Goal: Check status: Check status

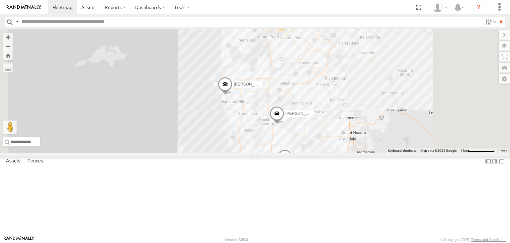
click at [0, 0] on div "Mark V8" at bounding box center [0, 0] width 0 height 0
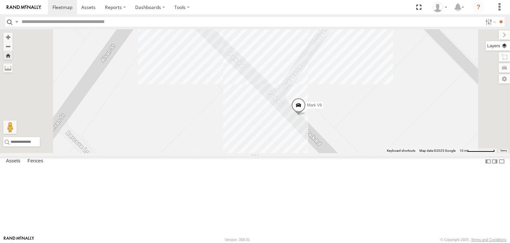
click at [507, 47] on label at bounding box center [498, 45] width 24 height 9
click at [0, 0] on span "Basemaps" at bounding box center [0, 0] width 0 height 0
click at [0, 0] on span "Satellite + Roadmap" at bounding box center [0, 0] width 0 height 0
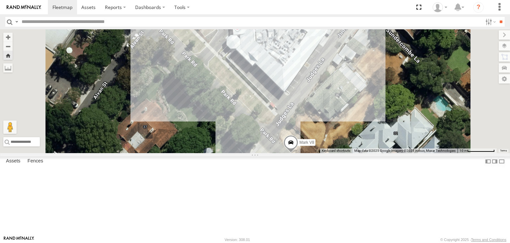
drag, startPoint x: 356, startPoint y: 97, endPoint x: 349, endPoint y: 136, distance: 39.4
click at [349, 136] on div "Mark V8" at bounding box center [255, 91] width 510 height 124
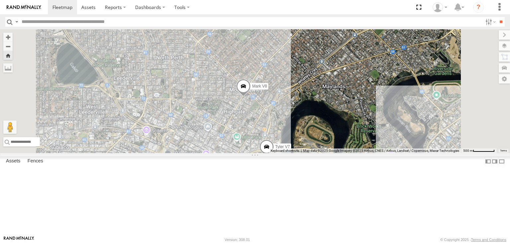
click at [0, 0] on div "Tyler V7" at bounding box center [0, 0] width 0 height 0
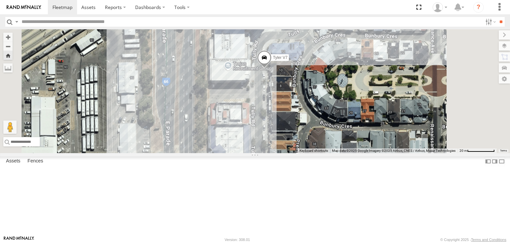
click at [0, 0] on div "All Assets" at bounding box center [0, 0] width 0 height 0
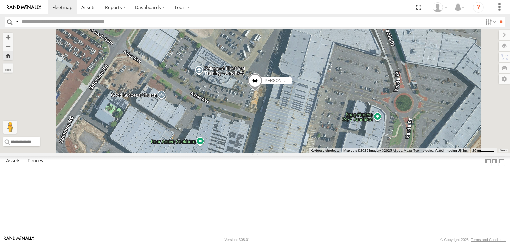
click at [0, 0] on div "All Assets" at bounding box center [0, 0] width 0 height 0
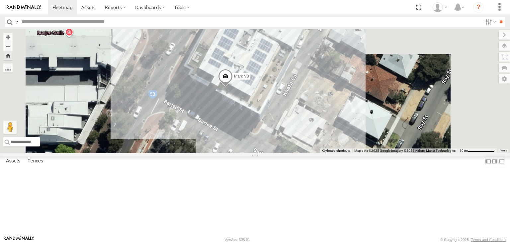
drag, startPoint x: 335, startPoint y: 105, endPoint x: 348, endPoint y: 184, distance: 80.5
click at [348, 153] on div "Mark V8" at bounding box center [255, 91] width 510 height 124
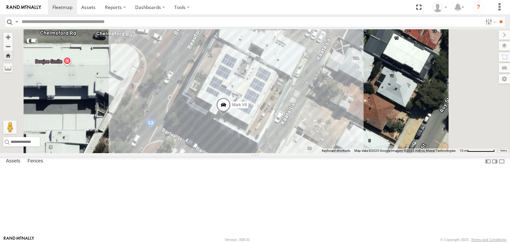
drag, startPoint x: 362, startPoint y: 87, endPoint x: 360, endPoint y: 116, distance: 29.0
click at [360, 116] on div "Mark V8" at bounding box center [255, 91] width 510 height 124
click at [0, 0] on div "[PERSON_NAME] V9 All Assets" at bounding box center [0, 0] width 0 height 0
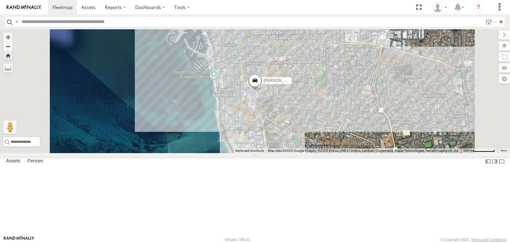
click at [0, 0] on div "All Assets" at bounding box center [0, 0] width 0 height 0
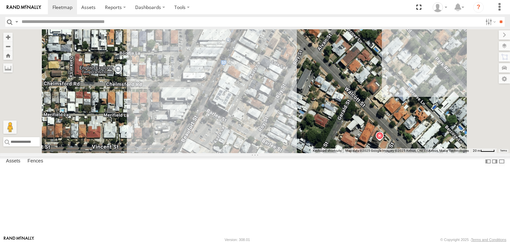
click at [0, 0] on div "Mark V8" at bounding box center [0, 0] width 0 height 0
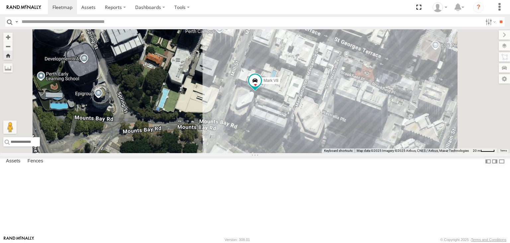
click at [0, 0] on div "Mark V8 All Assets Citadines - [STREET_ADDRESS] -31.95428 115.85372 [PERSON_NAM…" at bounding box center [0, 0] width 0 height 0
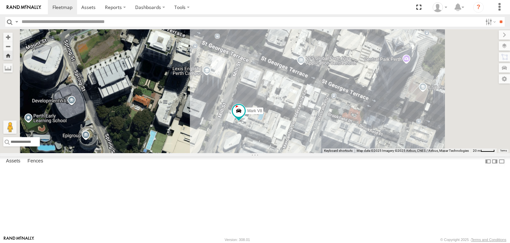
drag, startPoint x: 397, startPoint y: 71, endPoint x: 358, endPoint y: 103, distance: 50.8
click at [358, 103] on div "Mark V8" at bounding box center [255, 91] width 510 height 124
